Goal: Task Accomplishment & Management: Manage account settings

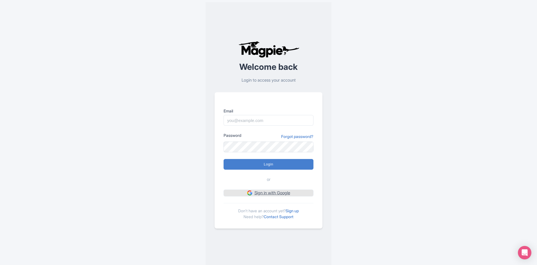
click at [249, 193] on img at bounding box center [249, 193] width 5 height 5
click at [249, 194] on img at bounding box center [249, 193] width 5 height 5
click at [232, 119] on input "Email" at bounding box center [268, 120] width 90 height 11
type input "[EMAIL_ADDRESS][DOMAIN_NAME]"
click at [223, 159] on input "Login" at bounding box center [268, 164] width 90 height 11
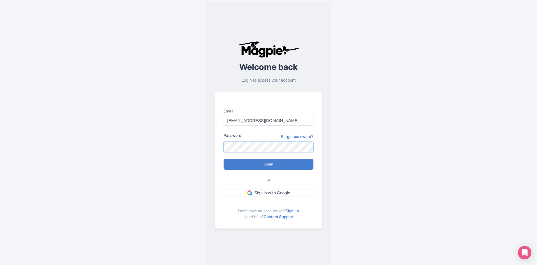
type input "Logging in..."
click at [265, 161] on input "Login" at bounding box center [268, 164] width 90 height 11
type input "Logging in..."
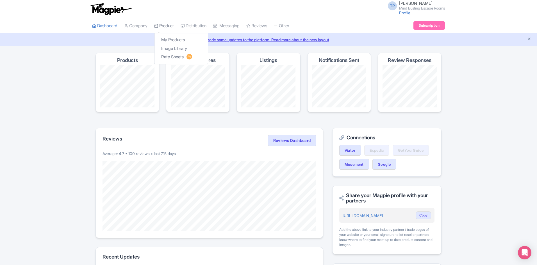
click at [169, 26] on link "Product" at bounding box center [164, 25] width 20 height 15
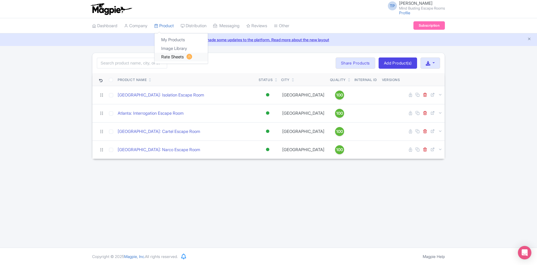
click at [171, 58] on link "Rate Sheets" at bounding box center [180, 57] width 53 height 9
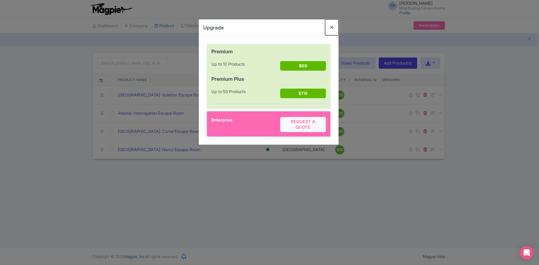
click at [330, 26] on button "Close" at bounding box center [331, 27] width 13 height 16
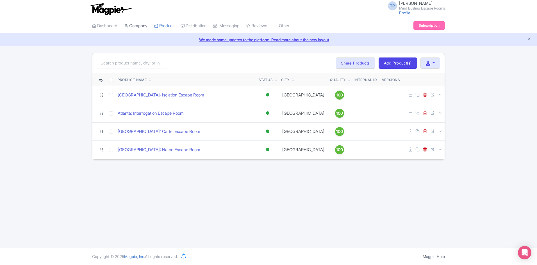
click at [143, 26] on link "Company" at bounding box center [135, 25] width 23 height 15
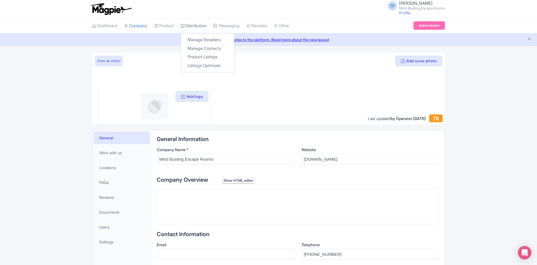
click at [206, 24] on link "Distribution" at bounding box center [193, 25] width 26 height 15
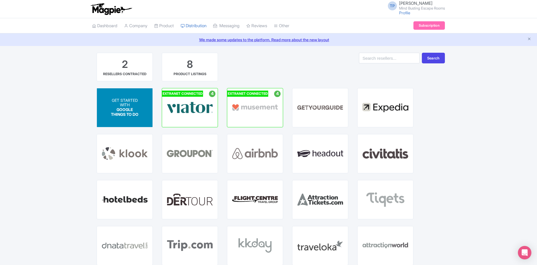
click at [134, 113] on span "GOOGLE THINGS TO DO" at bounding box center [124, 112] width 27 height 10
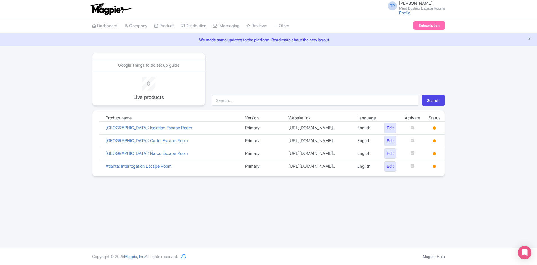
click at [209, 130] on td "[GEOGRAPHIC_DATA]: Isolation Escape Room" at bounding box center [170, 128] width 139 height 13
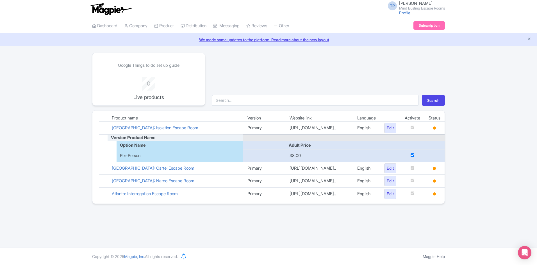
click at [209, 130] on td "[GEOGRAPHIC_DATA]: Isolation Escape Room" at bounding box center [175, 128] width 136 height 13
